Goal: Complete application form

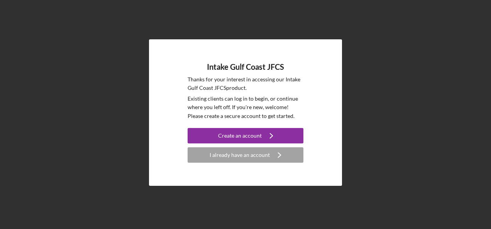
click at [461, 44] on div "Intake Gulf Coast JFCS Thanks for your interest in accessing our Intake Gulf Co…" at bounding box center [246, 113] width 484 height 226
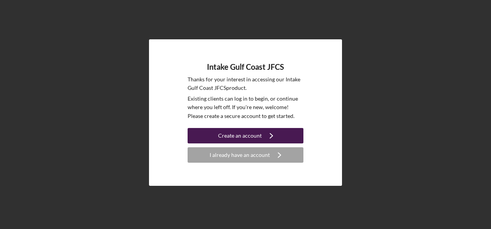
click at [241, 137] on div "Create an account" at bounding box center [240, 135] width 44 height 15
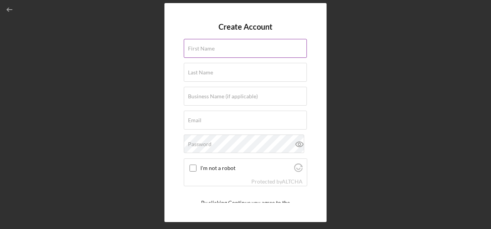
click at [206, 42] on div "First Name" at bounding box center [246, 48] width 124 height 19
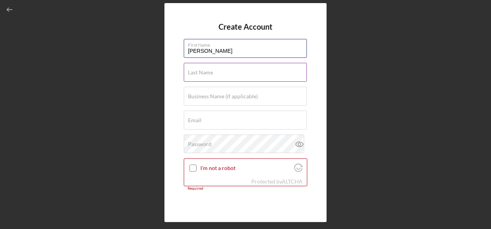
type input "[PERSON_NAME]"
click at [204, 74] on label "Last Name" at bounding box center [200, 73] width 25 height 6
click at [204, 74] on input "Last Name" at bounding box center [245, 72] width 123 height 19
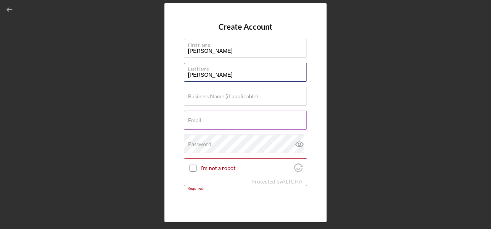
type input "[PERSON_NAME]"
click at [213, 119] on div "Email Required" at bounding box center [246, 120] width 124 height 19
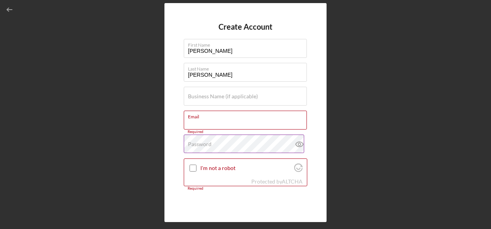
paste input "[EMAIL_ADDRESS][DOMAIN_NAME]"
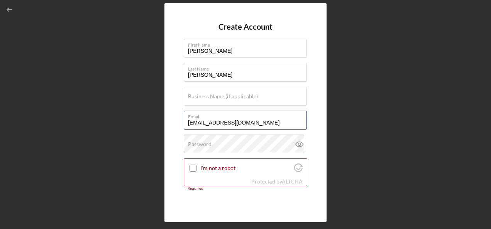
type input "[EMAIL_ADDRESS][DOMAIN_NAME]"
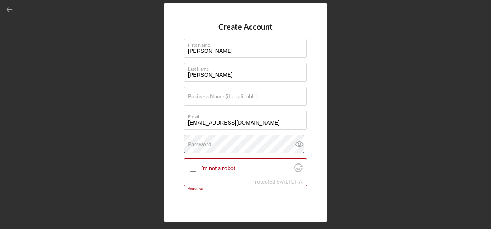
click at [215, 142] on div "Password" at bounding box center [246, 144] width 124 height 19
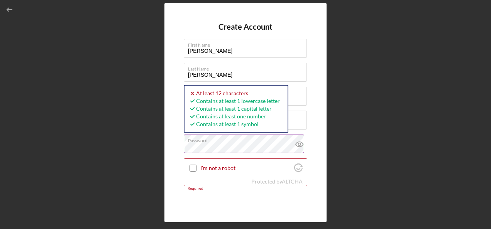
click at [299, 144] on icon at bounding box center [299, 144] width 19 height 19
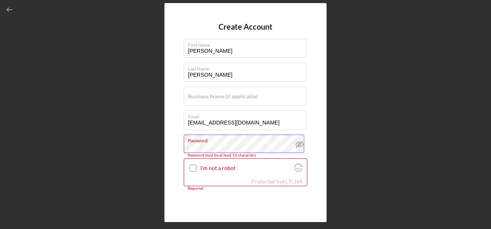
click at [302, 144] on icon at bounding box center [299, 144] width 19 height 19
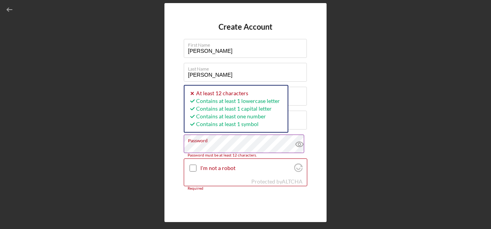
click at [300, 143] on icon at bounding box center [299, 144] width 19 height 19
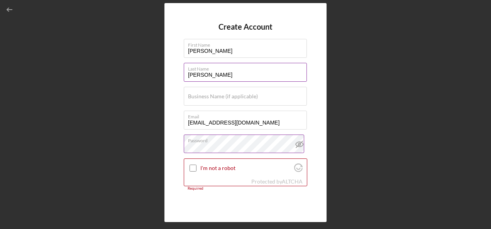
click at [289, 71] on label "Last Name" at bounding box center [247, 67] width 119 height 8
click at [289, 71] on input "[PERSON_NAME]" at bounding box center [245, 72] width 123 height 19
click at [239, 94] on label "Business Name (if applicable)" at bounding box center [223, 96] width 70 height 6
click at [239, 94] on input "Business Name (if applicable)" at bounding box center [245, 96] width 123 height 19
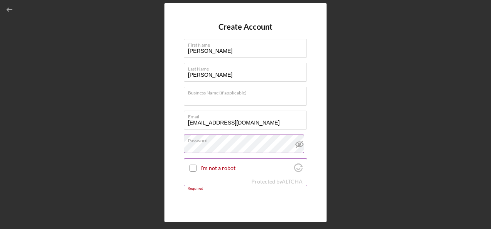
click at [192, 169] on input "I'm not a robot" at bounding box center [193, 168] width 7 height 7
checkbox input "true"
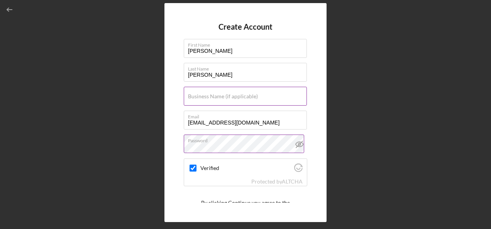
click at [203, 97] on label "Business Name (if applicable)" at bounding box center [223, 96] width 70 height 6
click at [203, 97] on input "Business Name (if applicable)" at bounding box center [245, 96] width 123 height 19
type input "R"
checkbox input "true"
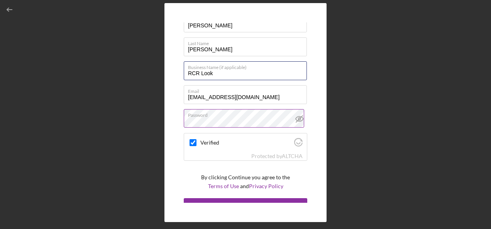
scroll to position [36, 0]
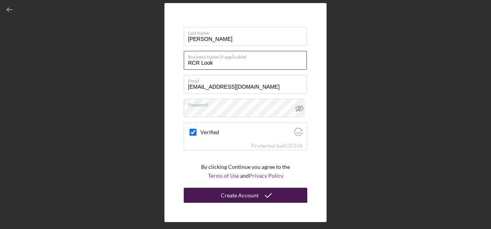
type input "RCR Look"
click at [233, 196] on div "Create Account" at bounding box center [240, 195] width 38 height 15
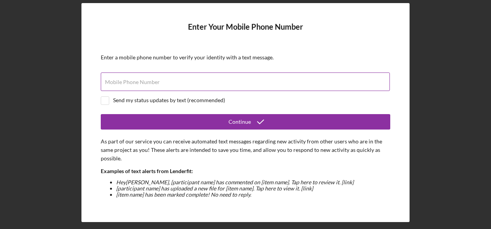
click at [142, 85] on label "Mobile Phone Number" at bounding box center [132, 82] width 55 height 6
click at [142, 85] on input "Mobile Phone Number" at bounding box center [245, 82] width 289 height 19
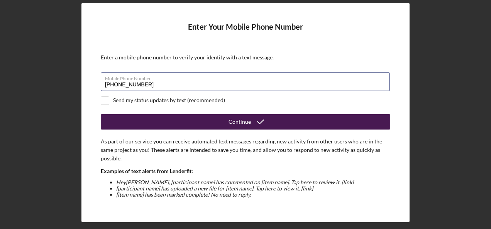
type input "[PHONE_NUMBER]"
click at [196, 117] on button "Continue" at bounding box center [246, 121] width 290 height 15
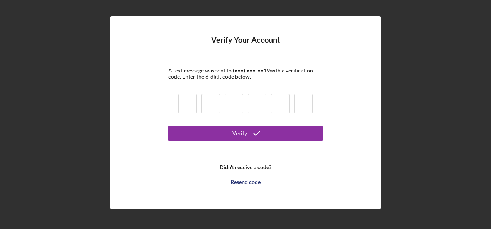
click at [192, 100] on input at bounding box center [187, 103] width 19 height 19
type input "9"
type input "1"
type input "6"
type input "0"
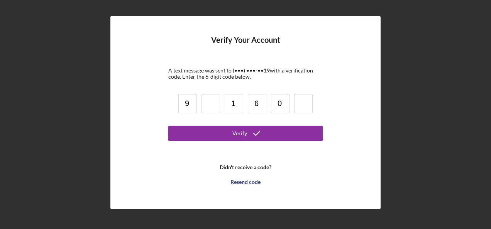
type input "3"
type input "9"
type input "0"
type input "1"
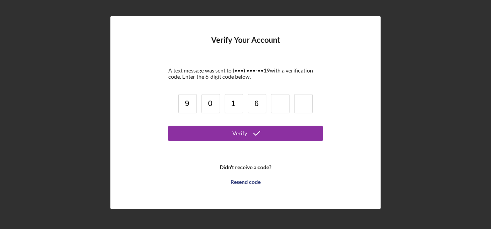
type input "6"
type input "0"
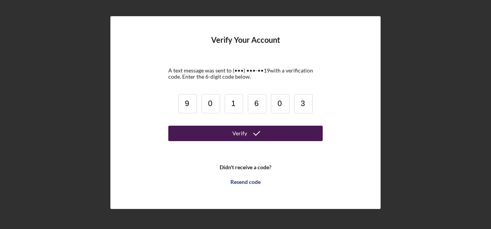
type input "3"
click at [198, 130] on button "Verify" at bounding box center [245, 133] width 154 height 15
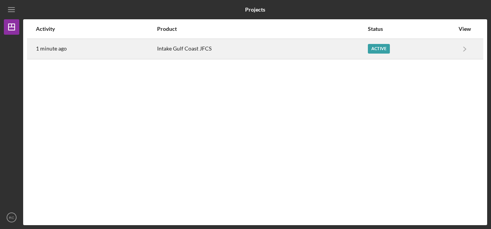
click at [186, 46] on div "Intake Gulf Coast JFCS" at bounding box center [262, 48] width 211 height 19
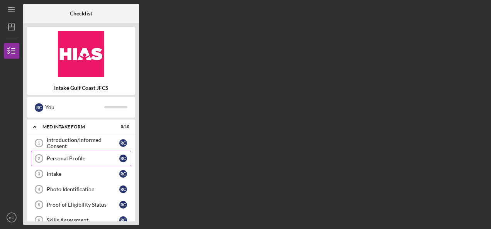
click at [63, 158] on div "Personal Profile" at bounding box center [83, 159] width 73 height 6
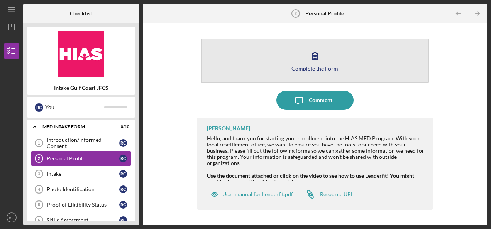
click at [222, 51] on button "Complete the Form Form" at bounding box center [315, 61] width 228 height 44
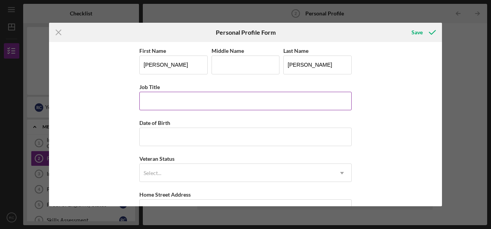
click at [166, 101] on input "Job Title" at bounding box center [245, 101] width 212 height 19
click at [417, 68] on div "First Name [PERSON_NAME] Middle Name Last Name [PERSON_NAME] Job Title Date of …" at bounding box center [245, 124] width 393 height 164
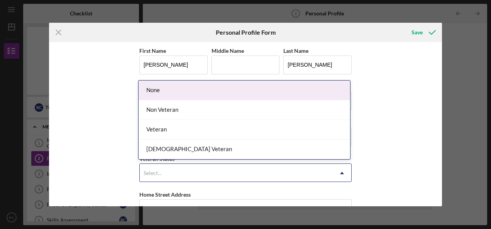
click at [208, 173] on div "Select..." at bounding box center [236, 174] width 193 height 18
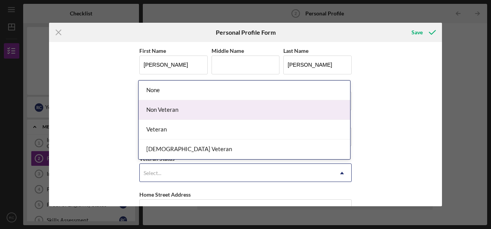
click at [163, 107] on div "Non Veteran" at bounding box center [245, 110] width 212 height 20
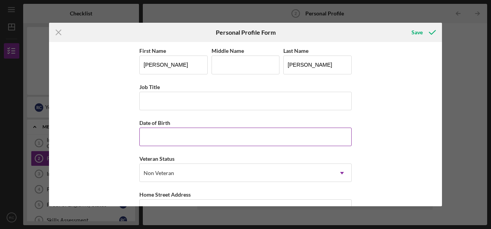
click at [202, 138] on input "Date of Birth" at bounding box center [245, 137] width 212 height 19
type input "[DATE]"
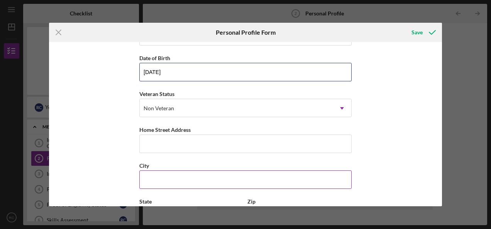
scroll to position [77, 0]
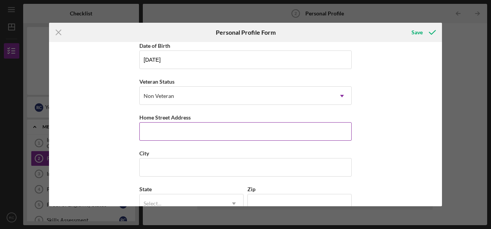
click at [198, 130] on input "Home Street Address" at bounding box center [245, 131] width 212 height 19
type input "[STREET_ADDRESS]"
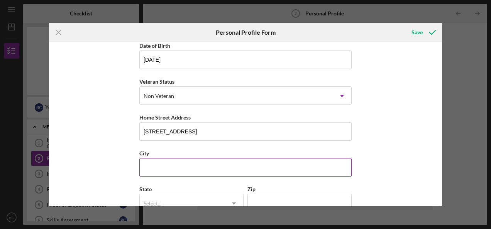
click at [215, 170] on input "City" at bounding box center [245, 167] width 212 height 19
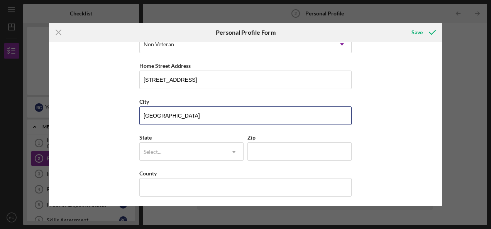
scroll to position [129, 0]
type input "[GEOGRAPHIC_DATA]"
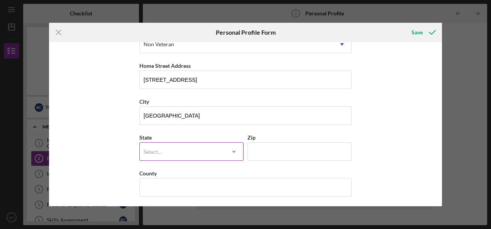
click at [192, 146] on div "Select..." at bounding box center [182, 152] width 85 height 18
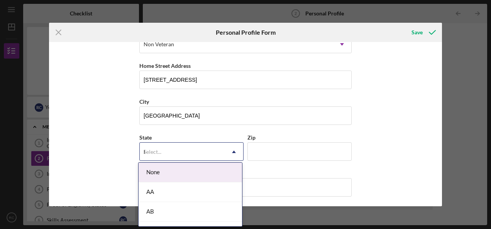
type input "FL"
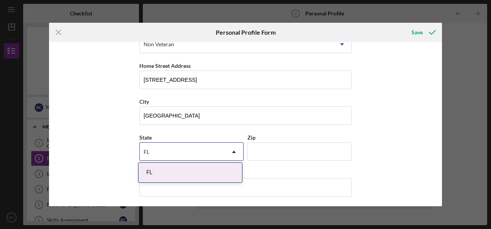
click at [190, 171] on div "FL" at bounding box center [191, 173] width 104 height 20
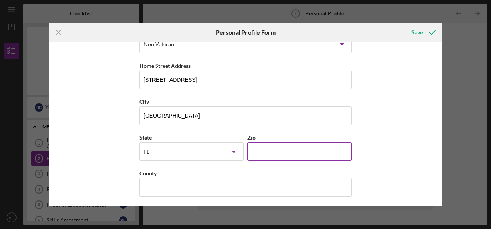
click at [275, 144] on input "Zip" at bounding box center [300, 152] width 104 height 19
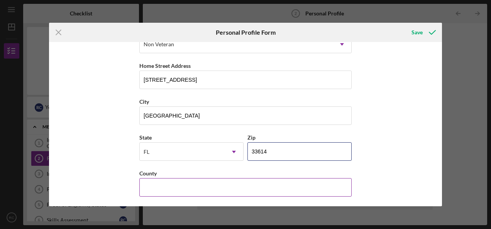
type input "33614"
click at [196, 187] on input "County" at bounding box center [245, 187] width 212 height 19
type input "[GEOGRAPHIC_DATA]"
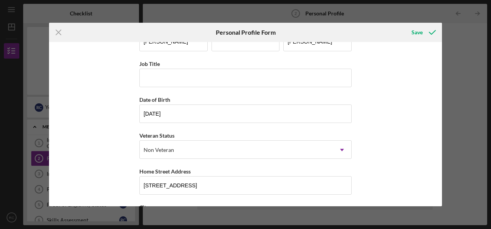
scroll to position [0, 0]
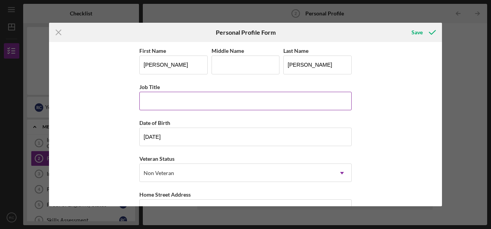
click at [156, 97] on input "Job Title" at bounding box center [245, 101] width 212 height 19
type input "Brigade Chief"
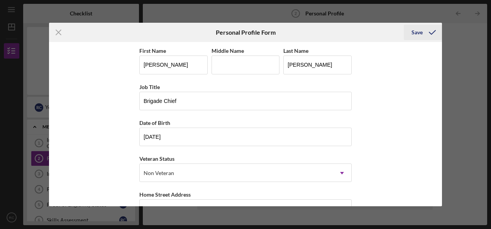
click at [414, 34] on div "Save" at bounding box center [417, 32] width 11 height 15
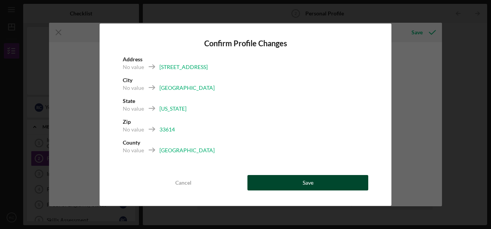
click at [316, 181] on button "Save" at bounding box center [308, 182] width 121 height 15
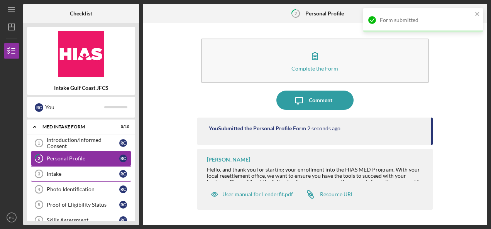
click at [83, 176] on div "Intake" at bounding box center [83, 174] width 73 height 6
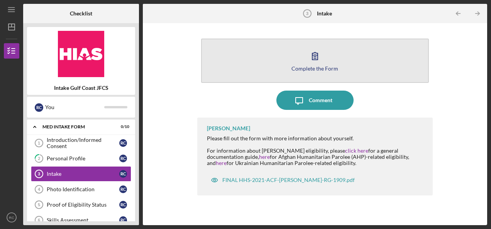
click at [294, 54] on button "Complete the Form Form" at bounding box center [315, 61] width 228 height 44
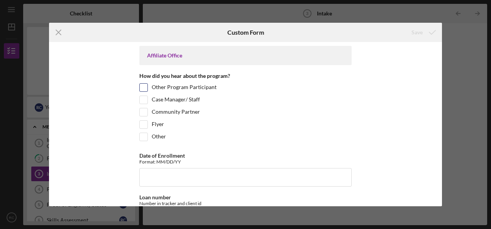
click at [143, 87] on input "Other Program Participant" at bounding box center [144, 88] width 8 height 8
checkbox input "true"
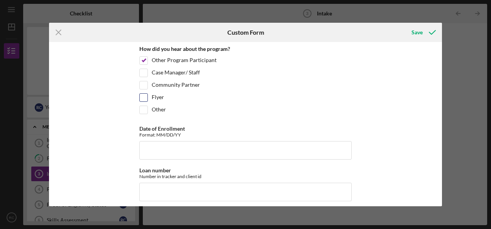
scroll to position [39, 0]
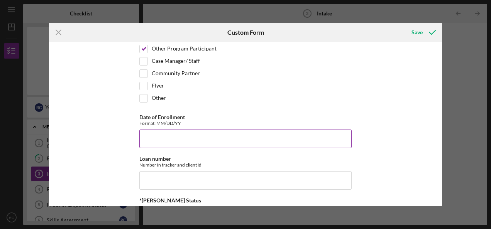
click at [178, 131] on input "Date of Enrollment" at bounding box center [245, 139] width 212 height 19
type input "[DATE]"
click at [197, 171] on input "Loan number" at bounding box center [245, 180] width 212 height 19
paste input "EAFFL2508"
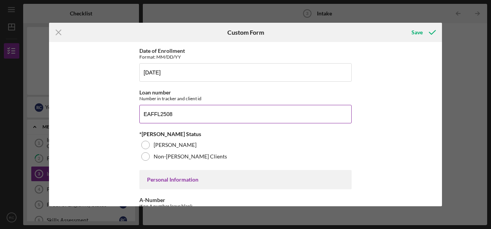
scroll to position [154, 0]
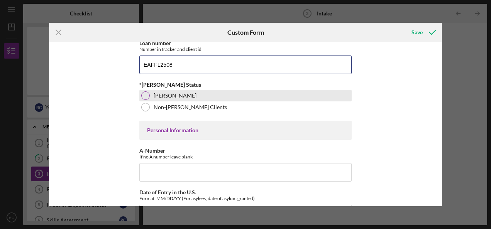
type input "EAFFL2508"
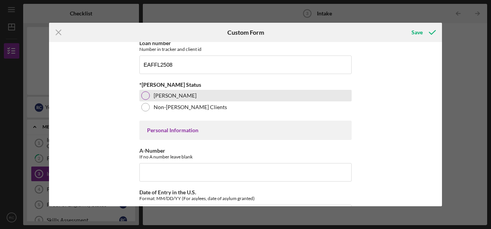
click at [143, 93] on div at bounding box center [145, 96] width 8 height 8
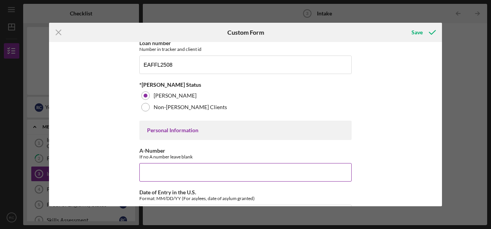
click at [186, 175] on input "A-Number" at bounding box center [245, 172] width 212 height 19
type input "203,582,422"
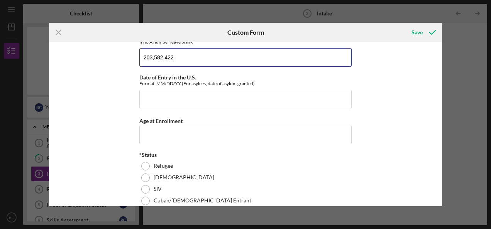
scroll to position [270, 0]
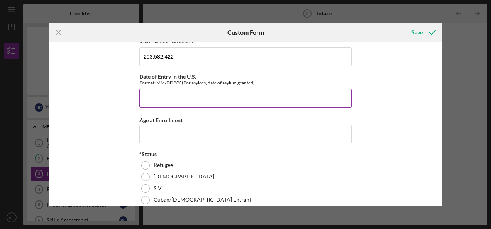
click at [195, 96] on input "Date of Entry in the U.S." at bounding box center [245, 98] width 212 height 19
click at [98, 81] on div "Affiliate Office How did you hear about the program? Other Program Participant …" at bounding box center [245, 124] width 393 height 164
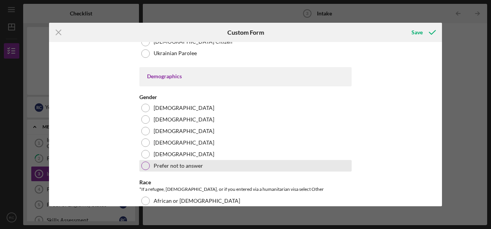
scroll to position [425, 0]
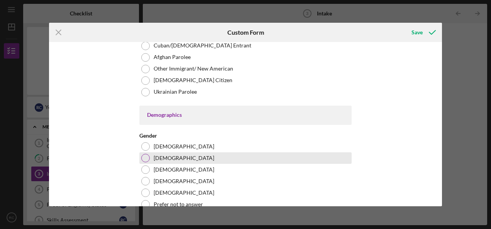
click at [154, 155] on label "[DEMOGRAPHIC_DATA]" at bounding box center [184, 158] width 61 height 6
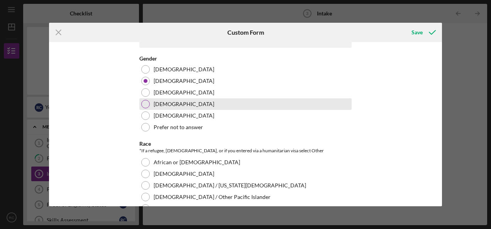
scroll to position [579, 0]
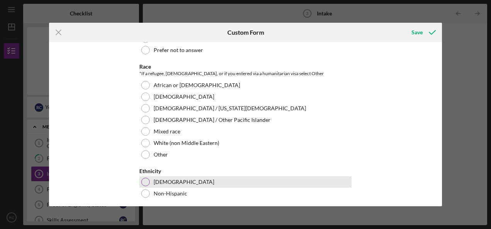
click at [144, 178] on div at bounding box center [145, 182] width 8 height 8
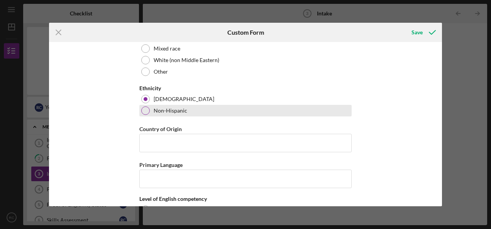
scroll to position [695, 0]
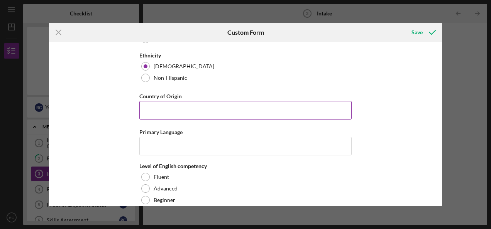
click at [194, 112] on input "Country of Origin" at bounding box center [245, 110] width 212 height 19
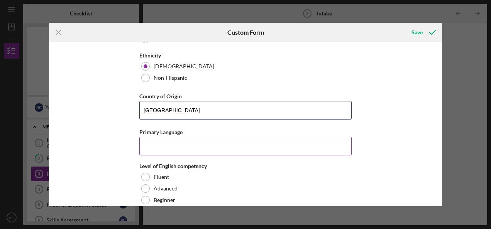
type input "[GEOGRAPHIC_DATA]"
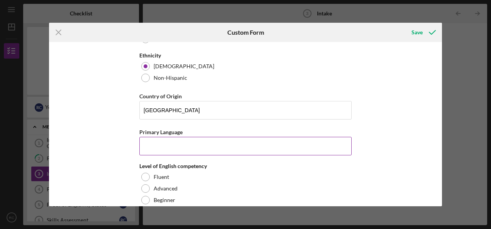
click at [187, 142] on input "Primary Language" at bounding box center [245, 146] width 212 height 19
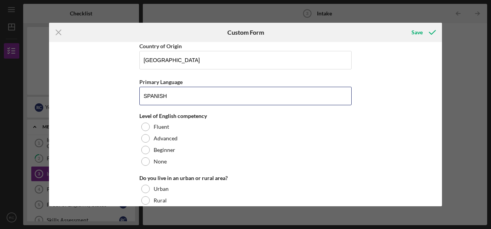
scroll to position [772, 0]
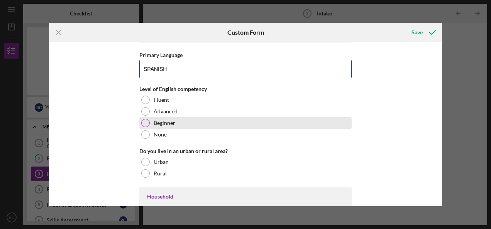
type input "SPANISH"
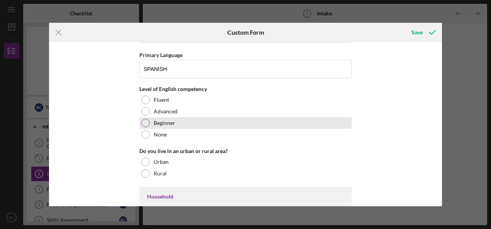
click at [157, 120] on label "Beginner" at bounding box center [165, 123] width 22 height 6
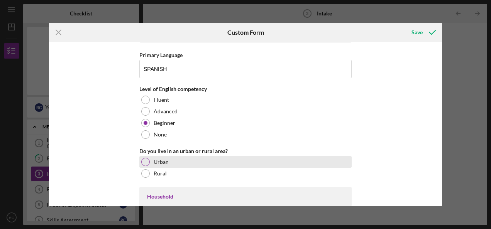
click at [162, 161] on label "Urban" at bounding box center [161, 162] width 15 height 6
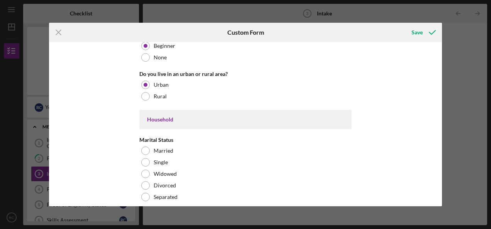
scroll to position [927, 0]
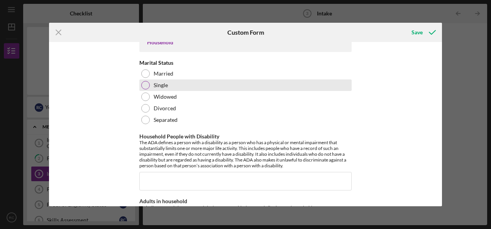
click at [144, 83] on div at bounding box center [145, 85] width 8 height 8
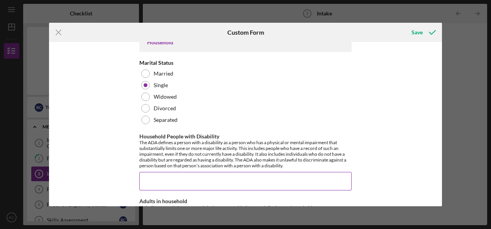
scroll to position [966, 0]
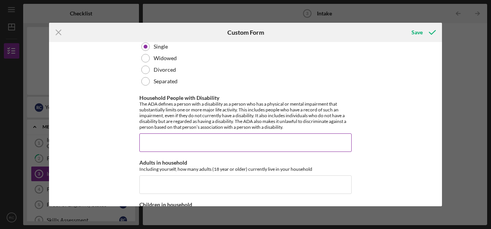
click at [168, 138] on input "Household People with Disability" at bounding box center [245, 143] width 212 height 19
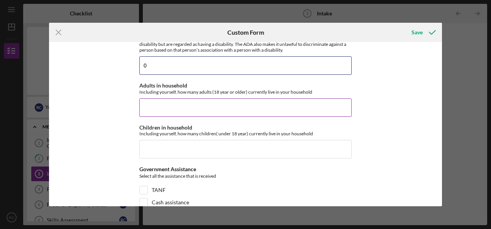
type input "0"
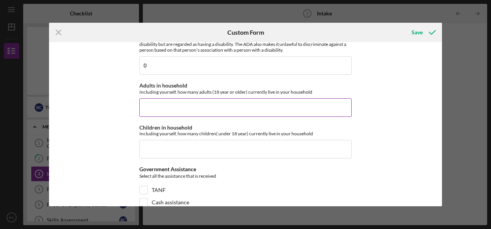
click at [170, 102] on input "Adults in household" at bounding box center [245, 107] width 212 height 19
type input "1"
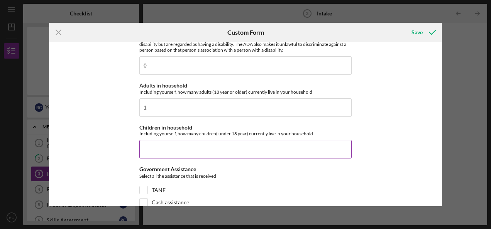
click at [178, 145] on input "Children in household" at bounding box center [245, 149] width 212 height 19
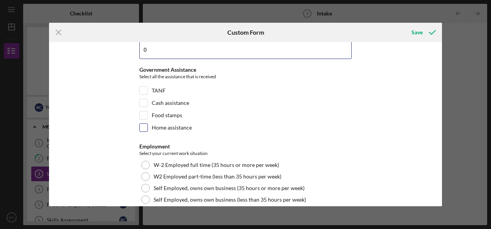
scroll to position [1197, 0]
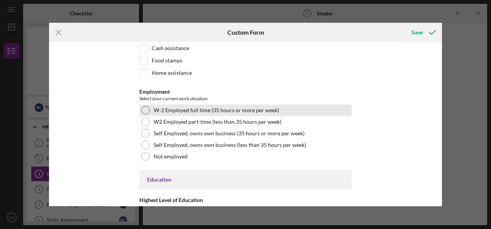
type input "0"
click at [149, 105] on div "W-2 Employed full time (35 hours or more per week)" at bounding box center [245, 111] width 212 height 12
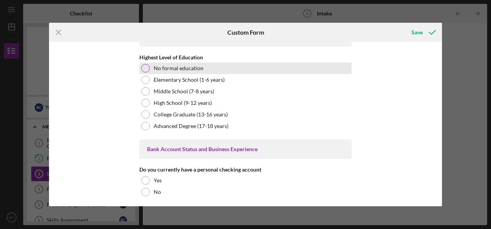
scroll to position [1352, 0]
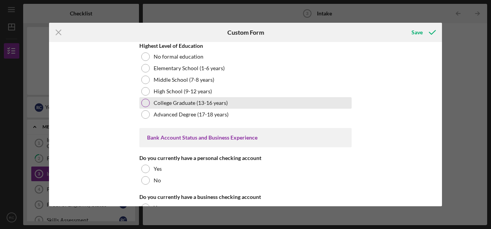
click at [148, 99] on div at bounding box center [145, 103] width 8 height 8
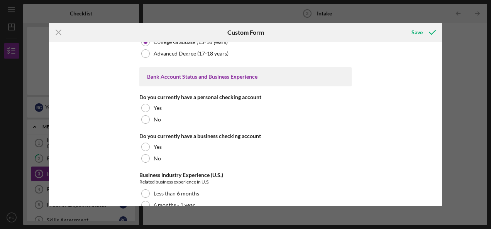
scroll to position [1429, 0]
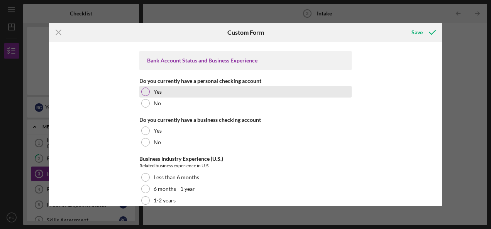
click at [143, 88] on div at bounding box center [145, 92] width 8 height 8
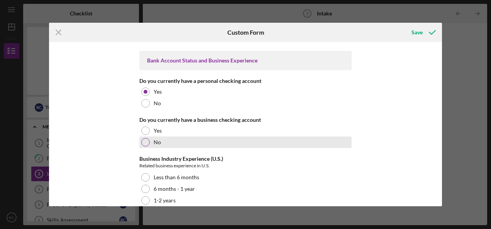
click at [143, 139] on div at bounding box center [145, 142] width 8 height 8
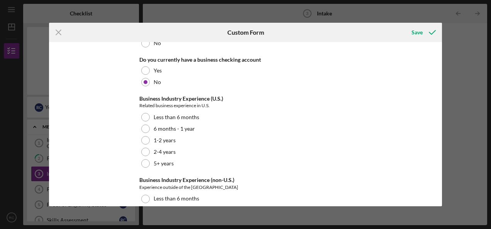
scroll to position [1506, 0]
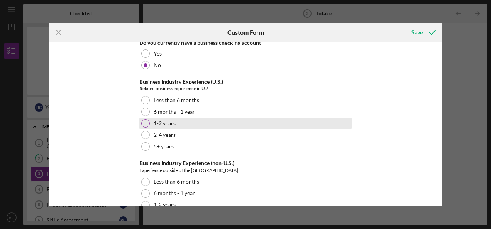
click at [143, 119] on div at bounding box center [145, 123] width 8 height 8
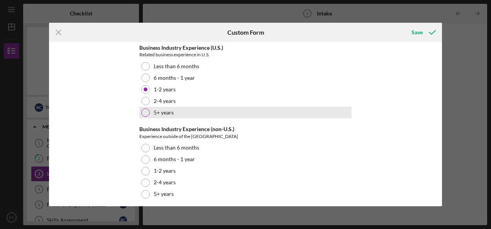
scroll to position [1541, 0]
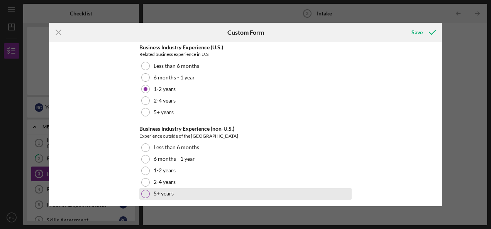
click at [142, 190] on div at bounding box center [145, 194] width 8 height 8
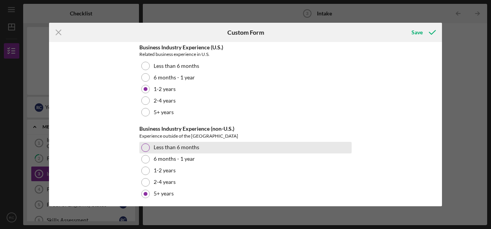
click at [143, 144] on div at bounding box center [145, 148] width 8 height 8
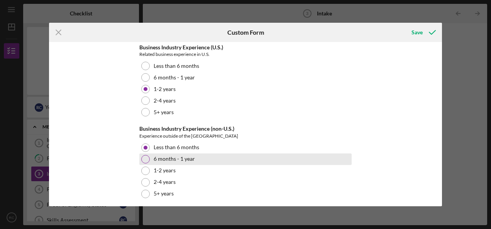
click at [146, 155] on div at bounding box center [145, 159] width 8 height 8
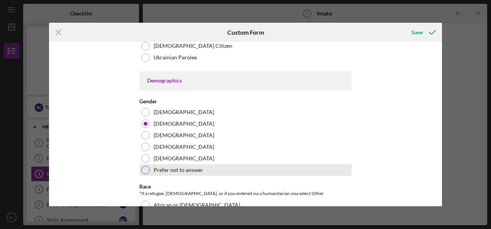
scroll to position [343, 0]
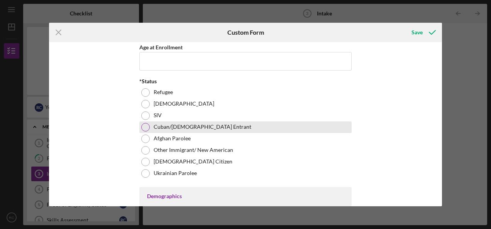
click at [151, 122] on div "Cuban/[DEMOGRAPHIC_DATA] Entrant" at bounding box center [245, 128] width 212 height 12
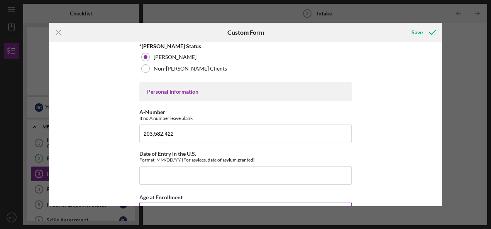
scroll to position [232, 0]
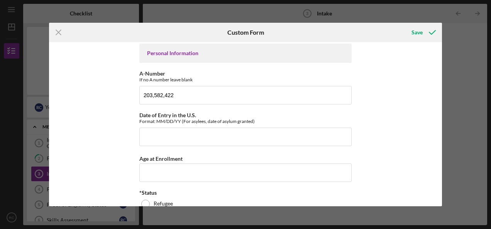
click at [73, 197] on div "Affiliate Office How did you hear about the program? Other Program Participant …" at bounding box center [245, 124] width 393 height 164
click at [162, 137] on input "Date of Entry in the U.S." at bounding box center [245, 137] width 212 height 19
click at [149, 134] on input "04152019" at bounding box center [245, 137] width 212 height 19
click at [158, 136] on input "04/152019" at bounding box center [245, 137] width 212 height 19
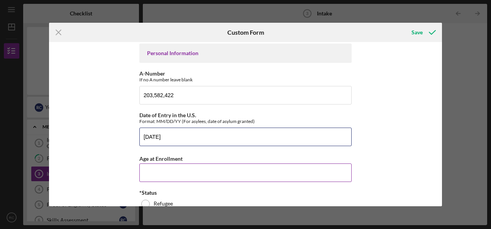
type input "[DATE]"
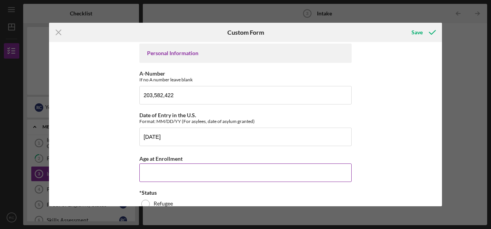
click at [186, 167] on input "Age at Enrollment" at bounding box center [245, 173] width 212 height 19
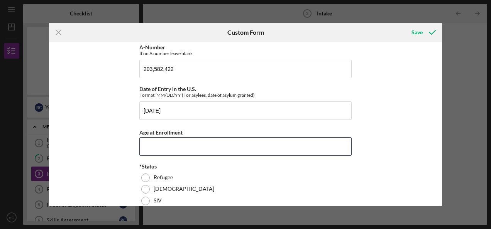
scroll to position [270, 0]
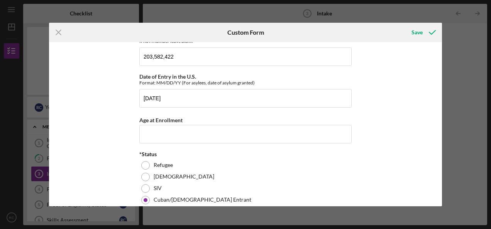
click at [458, 35] on div "Icon/Menu Close Custom Form Save Affiliate Office How did you hear about the pr…" at bounding box center [245, 114] width 491 height 229
click at [176, 136] on input "Age at Enrollment" at bounding box center [245, 134] width 212 height 19
type input "48"
click at [97, 141] on div "Affiliate Office How did you hear about the program? Other Program Participant …" at bounding box center [245, 124] width 393 height 164
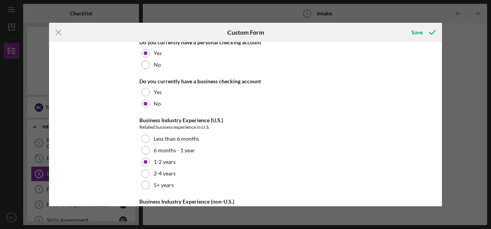
scroll to position [1541, 0]
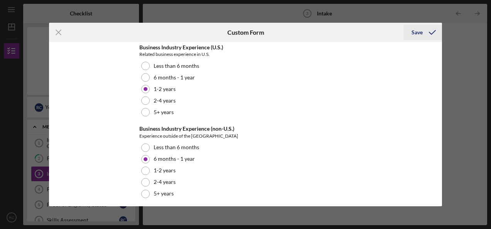
click at [420, 34] on div "Save" at bounding box center [417, 32] width 11 height 15
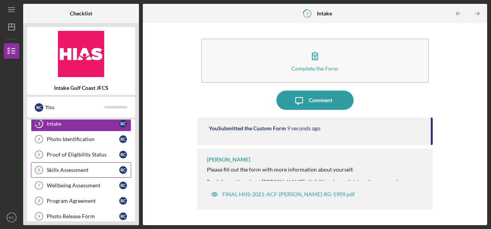
scroll to position [39, 0]
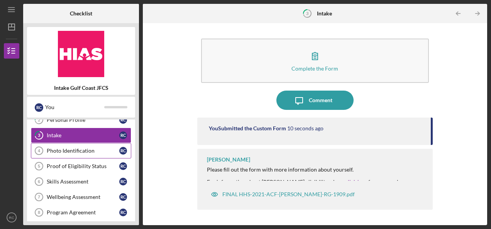
click at [71, 149] on div "Photo Identification" at bounding box center [83, 151] width 73 height 6
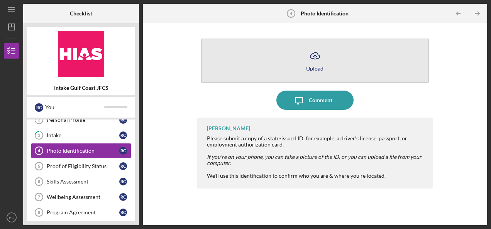
click at [323, 63] on icon "Icon/Upload" at bounding box center [315, 55] width 19 height 19
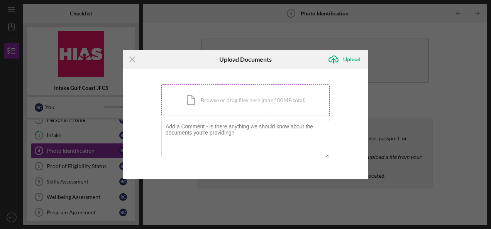
click at [232, 102] on div "Icon/Document Browse or drag files here (max 100MB total) Tap to choose files o…" at bounding box center [245, 101] width 168 height 32
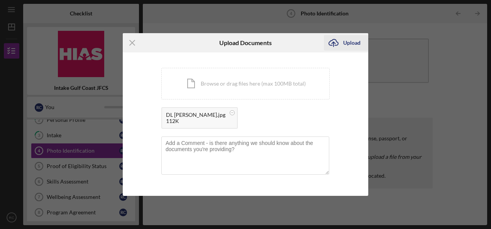
click at [338, 42] on icon "Icon/Upload" at bounding box center [333, 42] width 19 height 19
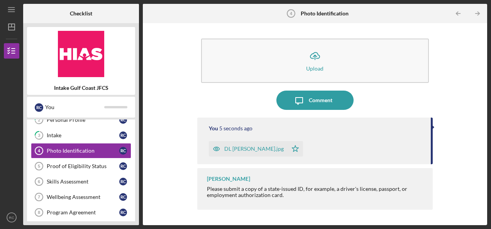
click at [245, 148] on div "DL [PERSON_NAME].jpg" at bounding box center [253, 149] width 59 height 6
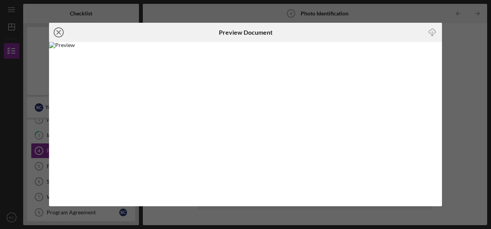
click at [56, 31] on icon "Icon/Close" at bounding box center [58, 32] width 19 height 19
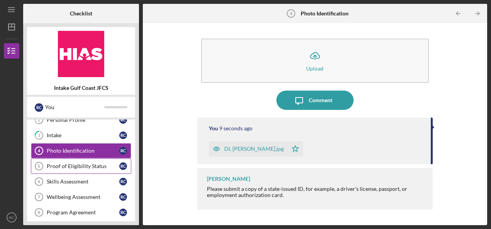
click at [73, 163] on div "Proof of Eligibility Status" at bounding box center [83, 166] width 73 height 6
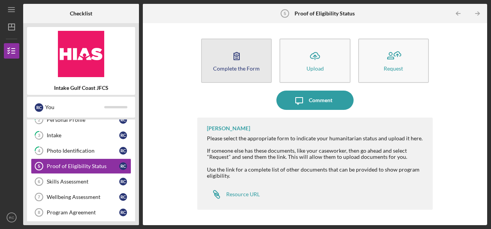
click at [246, 64] on button "Complete the Form Form" at bounding box center [236, 61] width 71 height 44
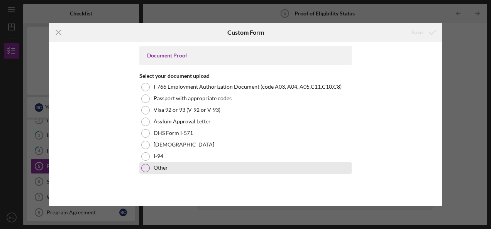
click at [148, 170] on div at bounding box center [145, 168] width 8 height 8
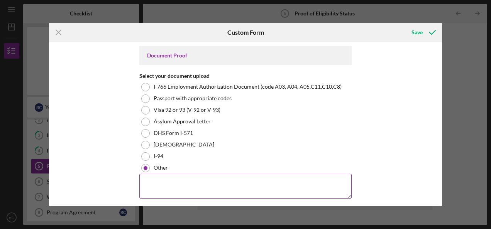
click at [177, 181] on textarea at bounding box center [245, 186] width 212 height 25
type textarea "C"
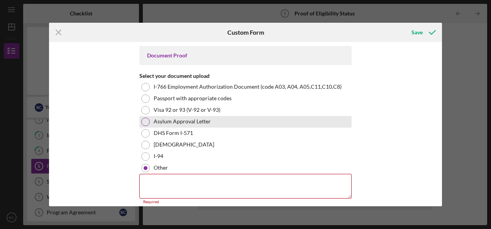
click at [143, 126] on div "Asylum Approval Letter" at bounding box center [245, 122] width 212 height 12
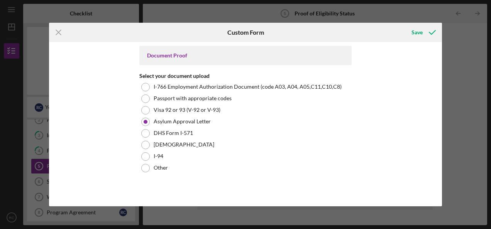
click at [99, 139] on div "Document Proof Select your document upload I-766 Employment Authorization Docum…" at bounding box center [245, 124] width 393 height 164
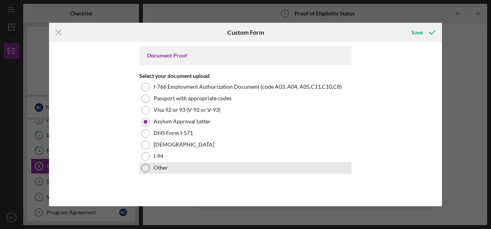
click at [143, 166] on div at bounding box center [145, 168] width 8 height 8
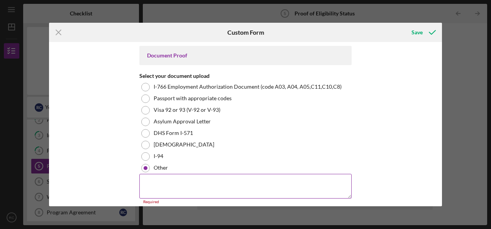
click at [154, 182] on textarea at bounding box center [245, 186] width 212 height 25
type textarea "I-862 CUBAN ENTRANCE"
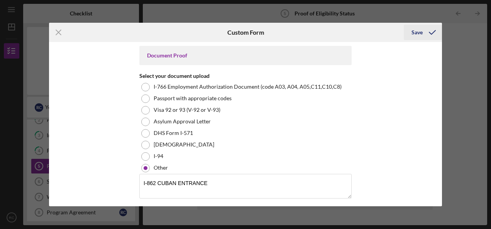
click at [416, 33] on div "Save" at bounding box center [417, 32] width 11 height 15
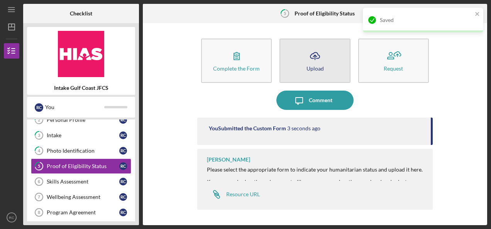
click at [302, 52] on button "Icon/Upload Upload" at bounding box center [315, 61] width 71 height 44
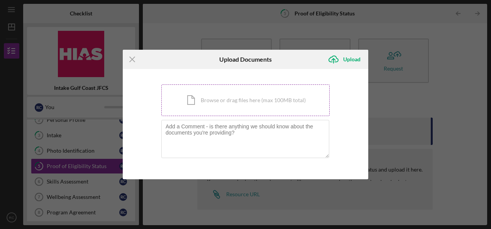
click at [226, 99] on div "Icon/Document Browse or drag files here (max 100MB total) Tap to choose files o…" at bounding box center [245, 101] width 168 height 32
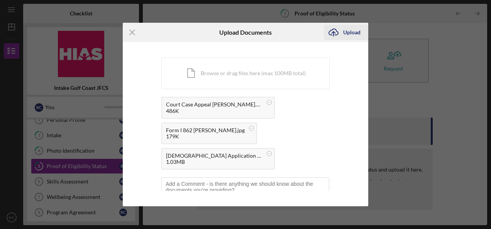
click at [331, 35] on icon "submit" at bounding box center [333, 32] width 9 height 6
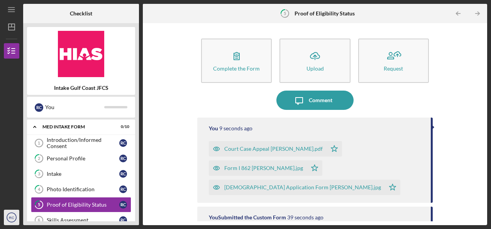
click at [10, 218] on text "RC" at bounding box center [11, 218] width 5 height 4
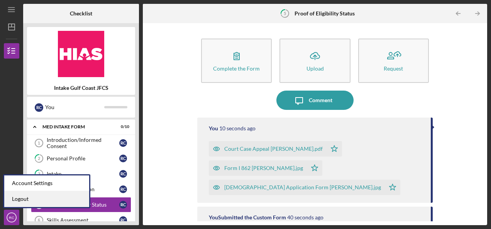
click at [23, 201] on link "Logout" at bounding box center [46, 200] width 85 height 16
